Goal: Transaction & Acquisition: Purchase product/service

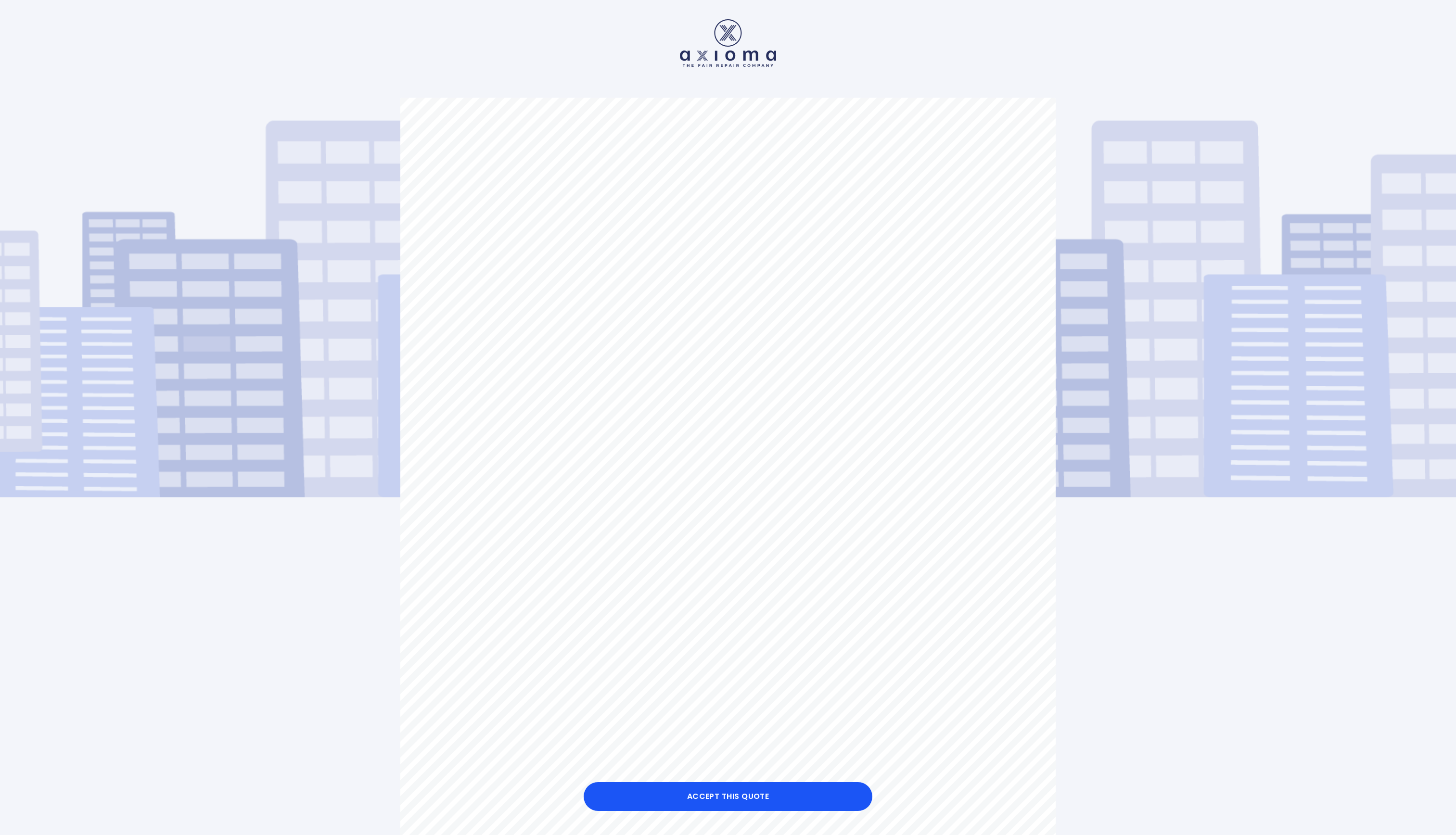
drag, startPoint x: 1203, startPoint y: 575, endPoint x: 1220, endPoint y: 612, distance: 40.7
click at [727, 417] on div "Hello! This is your quote: £ 260 Axioma Guarantees Lifetime Warranty on Repairs…" at bounding box center [728, 761] width 1456 height 1521
drag, startPoint x: 1252, startPoint y: 706, endPoint x: 1197, endPoint y: 749, distance: 69.8
click at [727, 417] on div "Hello! This is your quote: £ 260 Axioma Guarantees Lifetime Warranty on Repairs…" at bounding box center [728, 761] width 1456 height 1521
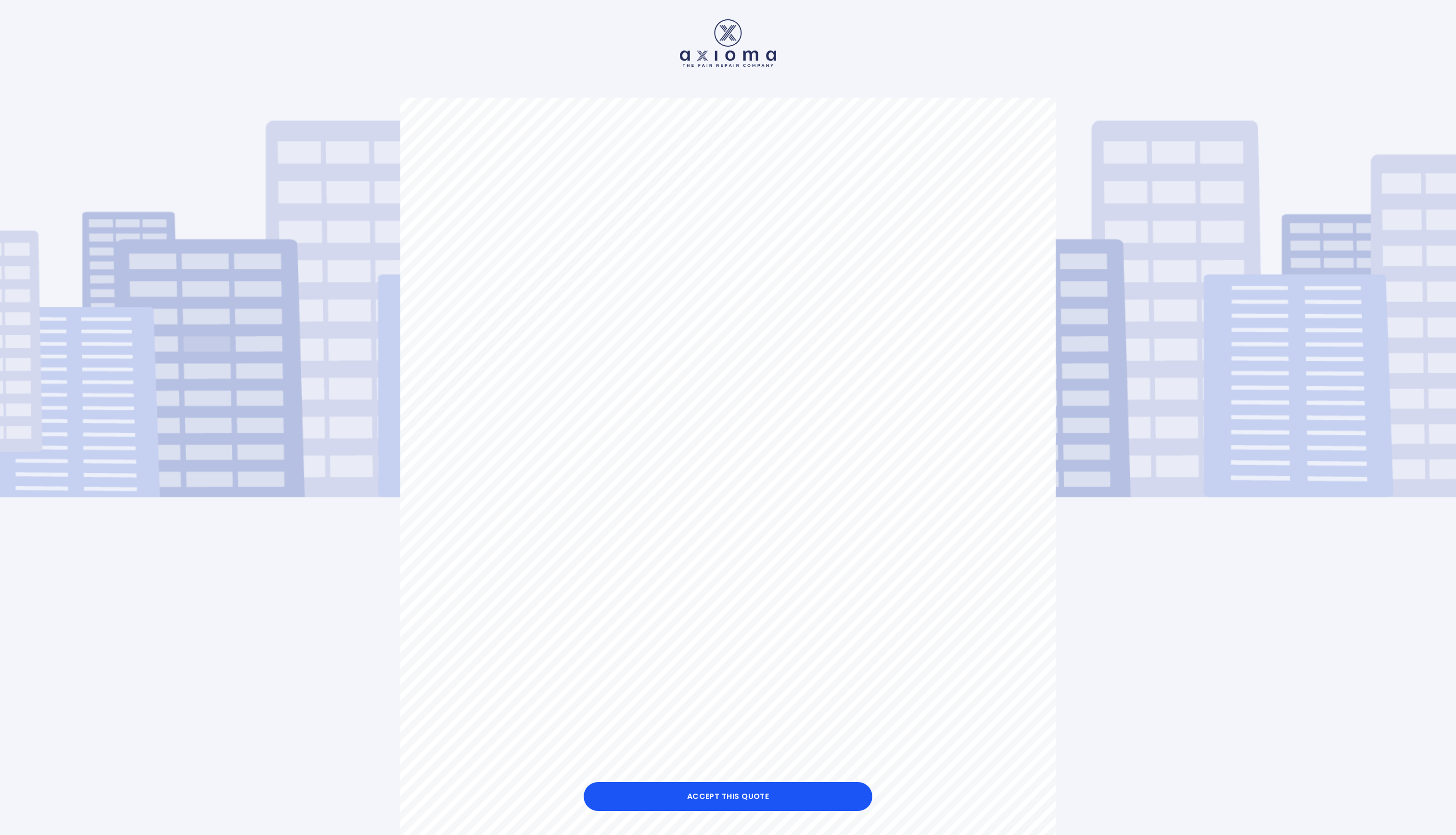
click at [727, 417] on div "Hello! This is your quote: £ 260 Axioma Guarantees Lifetime Warranty on Repairs…" at bounding box center [728, 761] width 1456 height 1521
drag, startPoint x: 1111, startPoint y: 715, endPoint x: 1104, endPoint y: 719, distance: 8.1
click at [727, 417] on div "Hello! This is your quote: £ 260 Axioma Guarantees Lifetime Warranty on Repairs…" at bounding box center [728, 761] width 1456 height 1521
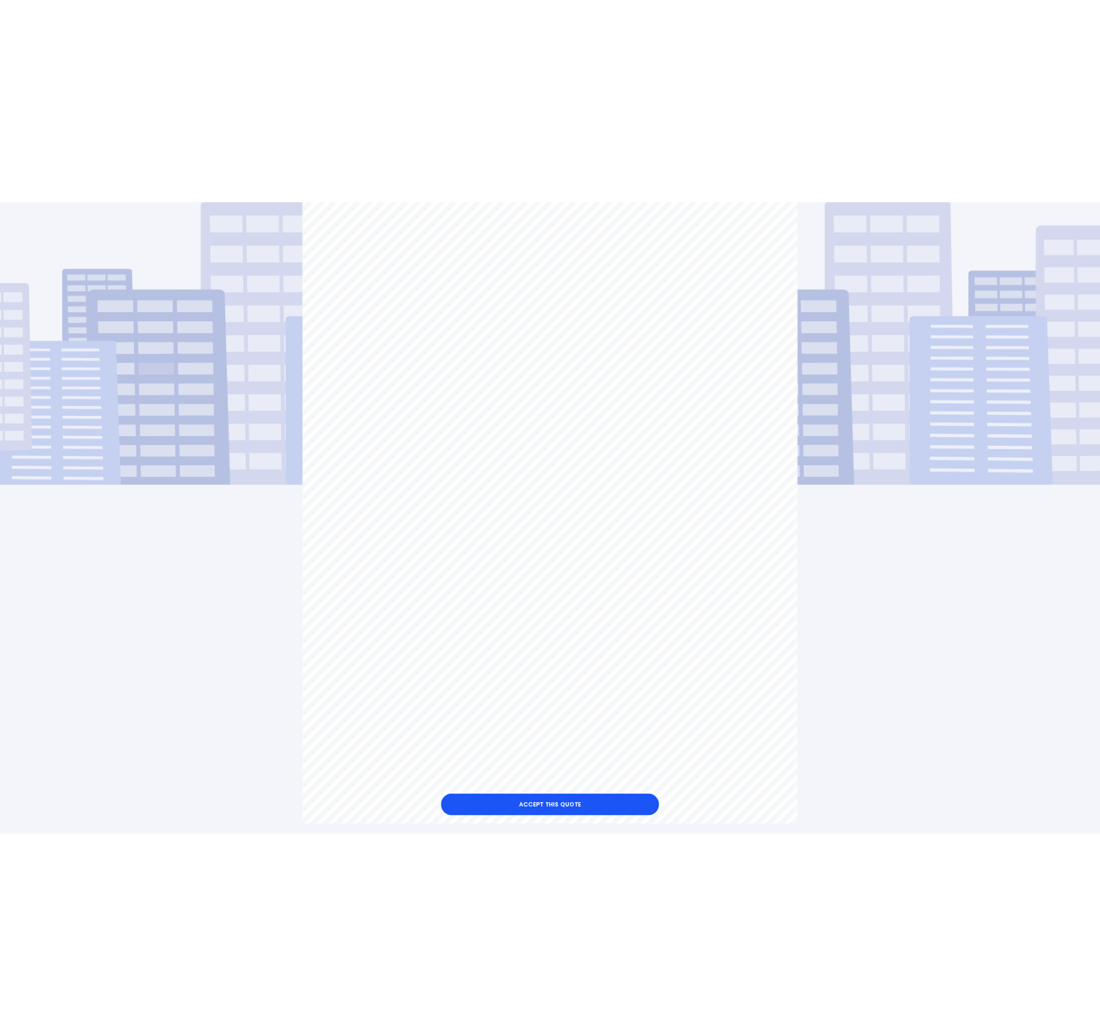
scroll to position [166, 0]
